Goal: Information Seeking & Learning: Compare options

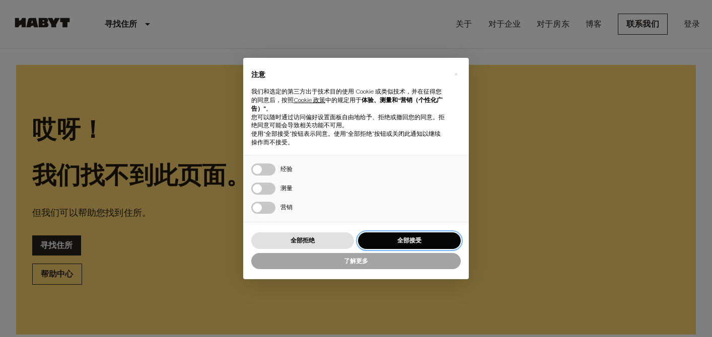
click at [391, 234] on button "全部接受" at bounding box center [409, 241] width 103 height 17
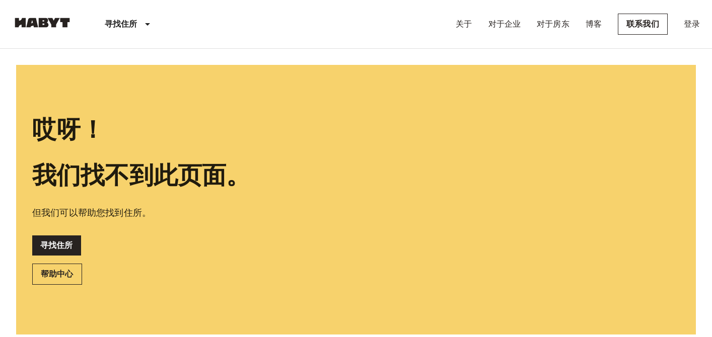
click at [416, 48] on header "寻找住所 欧洲 阿姆斯特丹 柏林 布鲁塞尔 科隆 杜塞尔多夫 法兰克福 格拉茨 汉堡 莱比锡 里斯本 马德里 米兰 摩德纳 慕尼黑 巴黎 鹿特丹 斯图加特 海…" at bounding box center [356, 24] width 712 height 49
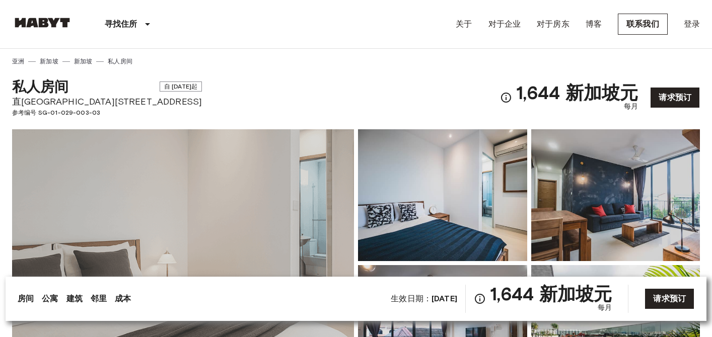
click at [386, 33] on div "寻找住所 欧洲 阿姆斯特丹 柏林 布鲁塞尔 科隆 杜塞尔多夫 法兰克福 格拉茨 汉堡 莱比锡 里斯本 马德里 米兰 摩德纳 慕尼黑 巴黎 鹿特丹 斯图加特 海…" at bounding box center [356, 24] width 688 height 48
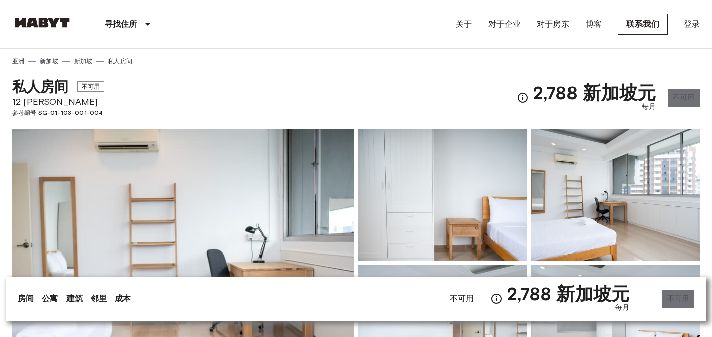
click at [377, 81] on div "私人房间 不可用 12 伊丽莎白山 参考编号 SG-01-103-001-004 2,788 新加坡元 每月 不可用" at bounding box center [356, 91] width 688 height 51
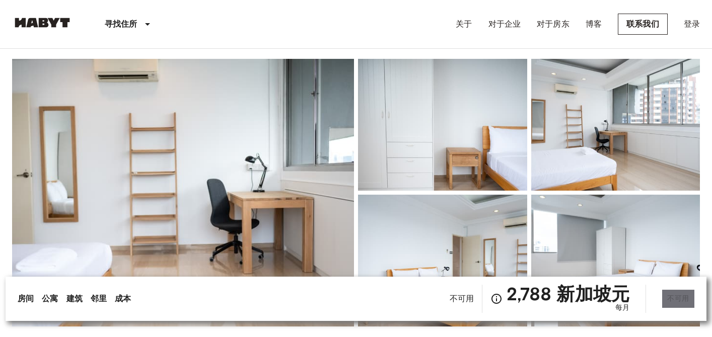
scroll to position [60, 0]
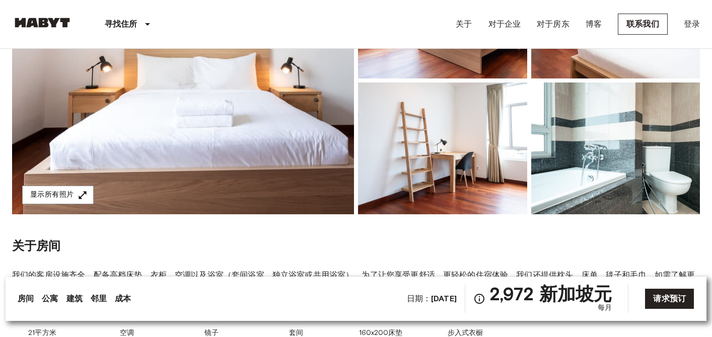
scroll to position [181, 0]
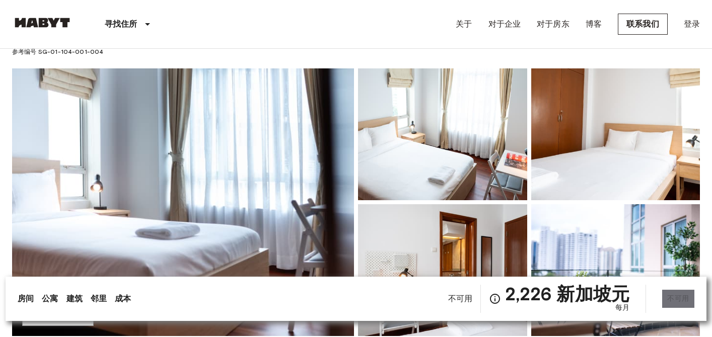
scroll to position [60, 0]
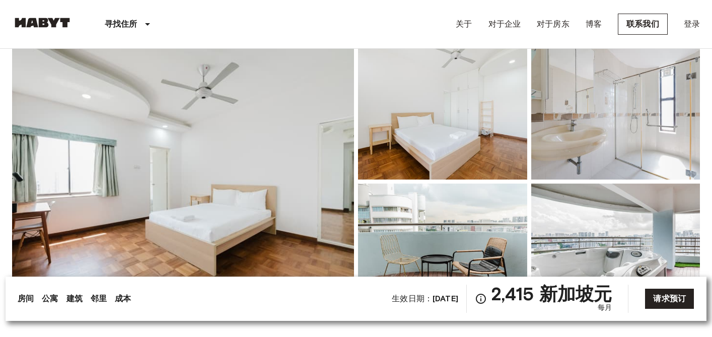
scroll to position [81, 0]
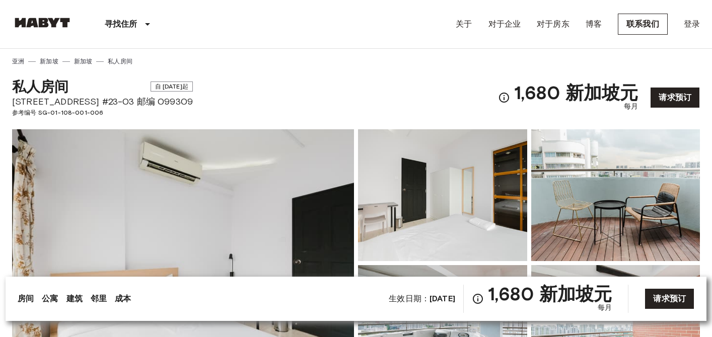
click at [467, 88] on div "私人房间 自 [DATE]起 [STREET_ADDRESS] #23-03 邮编 099309 参考编号 SG-01-108-001-006 1,680 新…" at bounding box center [356, 91] width 688 height 51
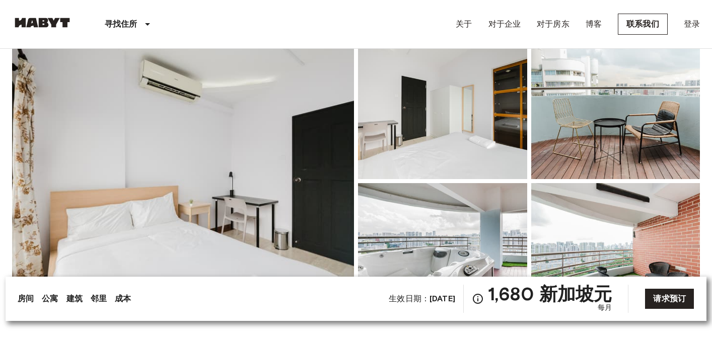
scroll to position [81, 0]
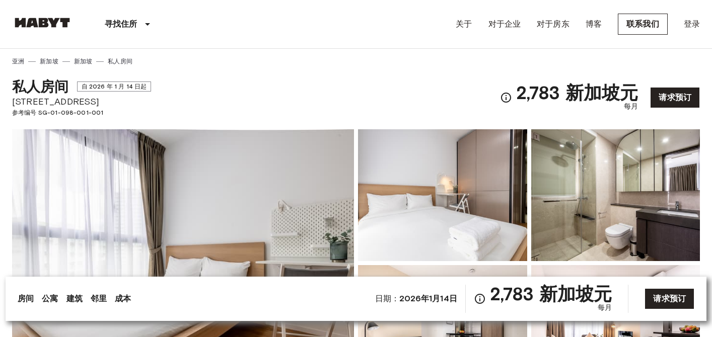
click at [432, 90] on div "私人房间 自 2026 年 1 月 14 日起 西拉大道 13 号 参考编号 SG-01-098-001-001 2,783 新加坡元 每月 请求预订" at bounding box center [356, 91] width 688 height 51
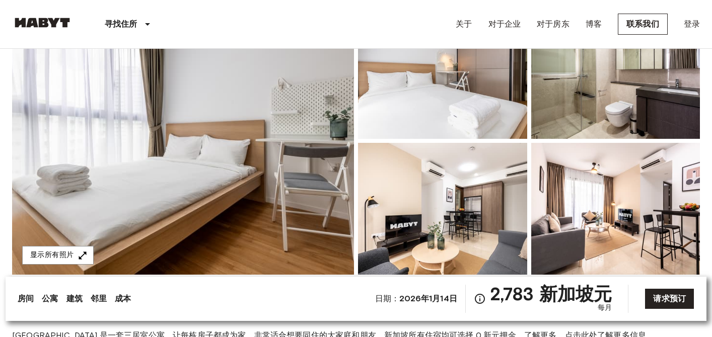
scroll to position [121, 0]
